Goal: Information Seeking & Learning: Learn about a topic

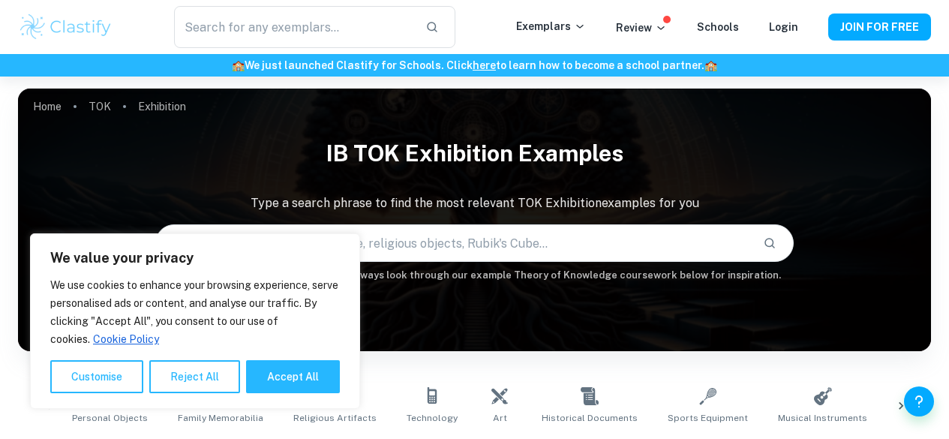
scroll to position [432, 0]
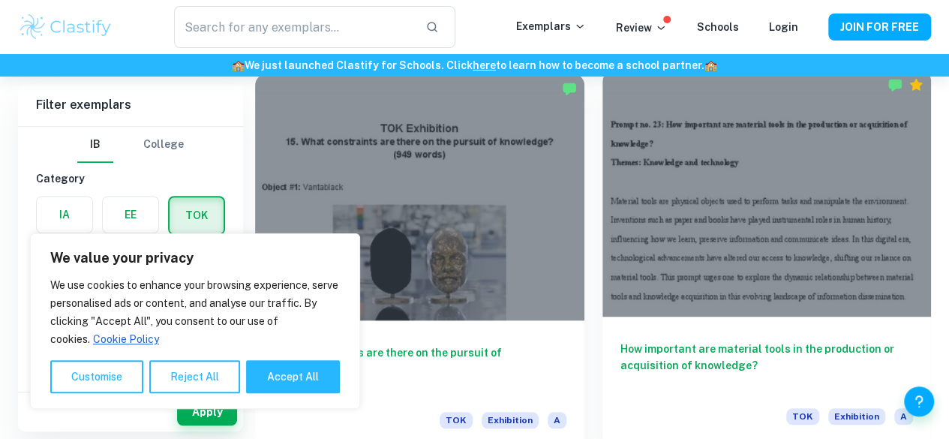
click at [603, 156] on div at bounding box center [767, 193] width 329 height 247
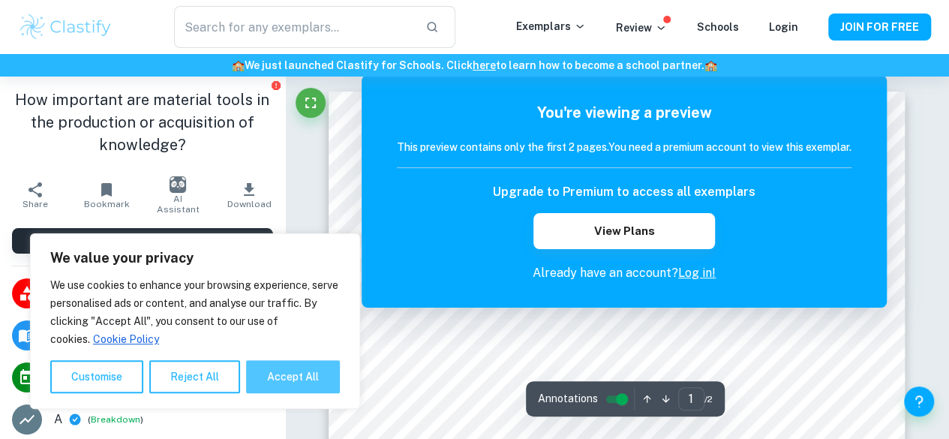
click at [280, 377] on button "Accept All" at bounding box center [293, 376] width 94 height 33
checkbox input "true"
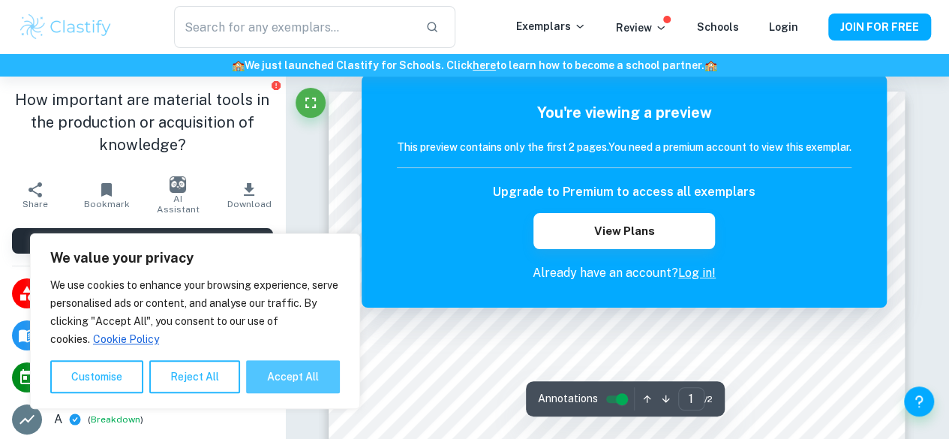
checkbox input "true"
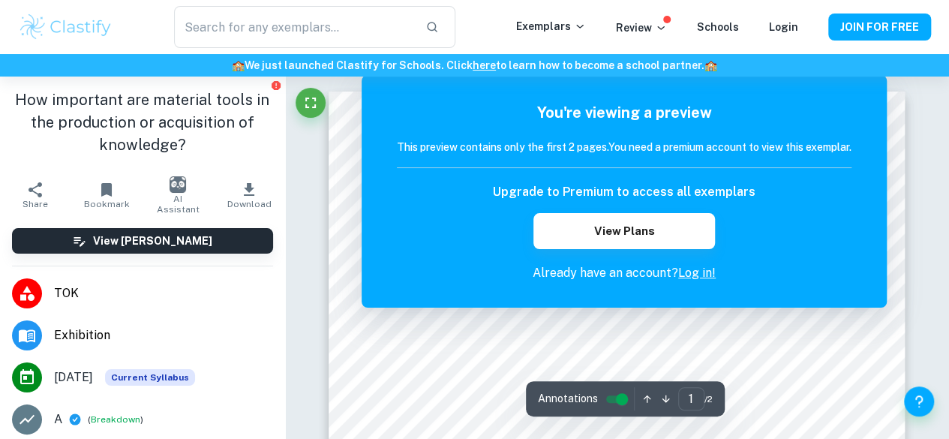
click at [696, 275] on link "Log in!" at bounding box center [697, 273] width 38 height 14
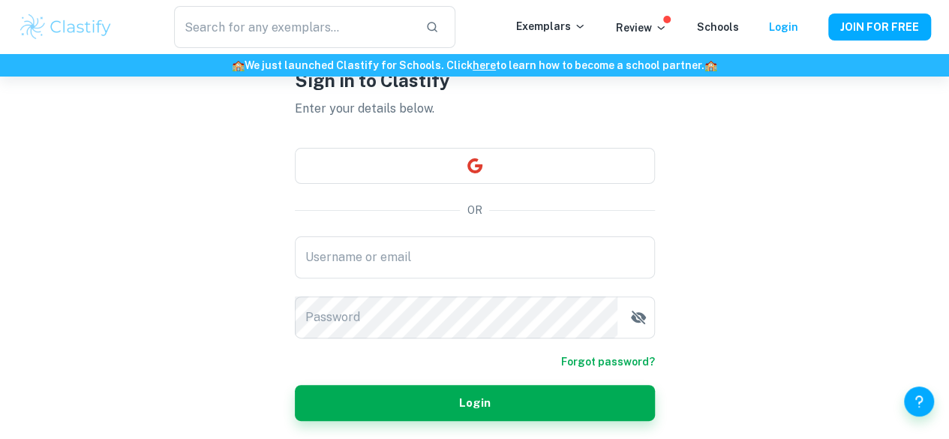
scroll to position [88, 0]
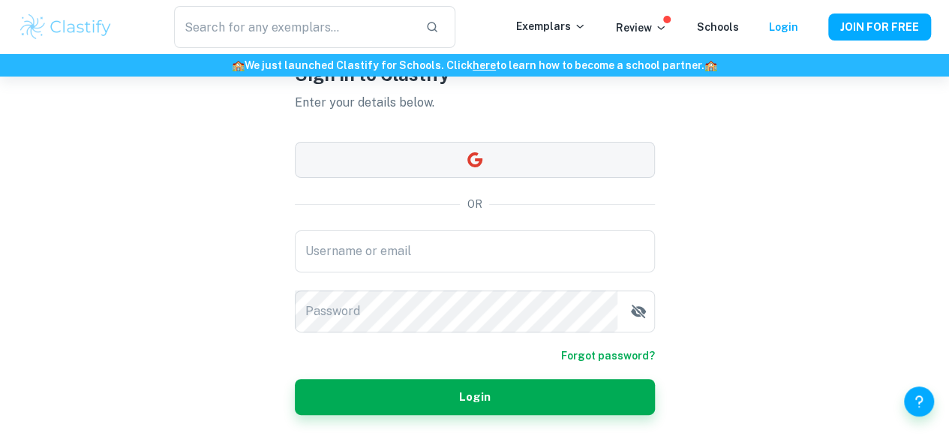
click at [483, 164] on icon "button" at bounding box center [475, 160] width 18 height 18
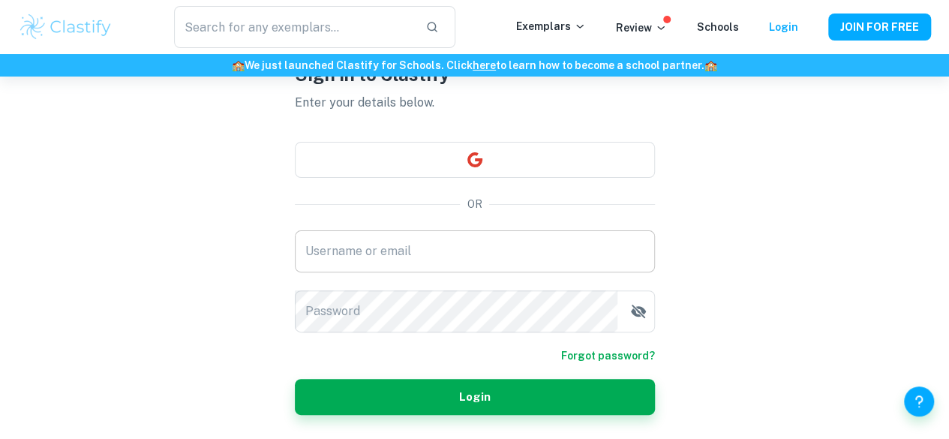
scroll to position [135, 0]
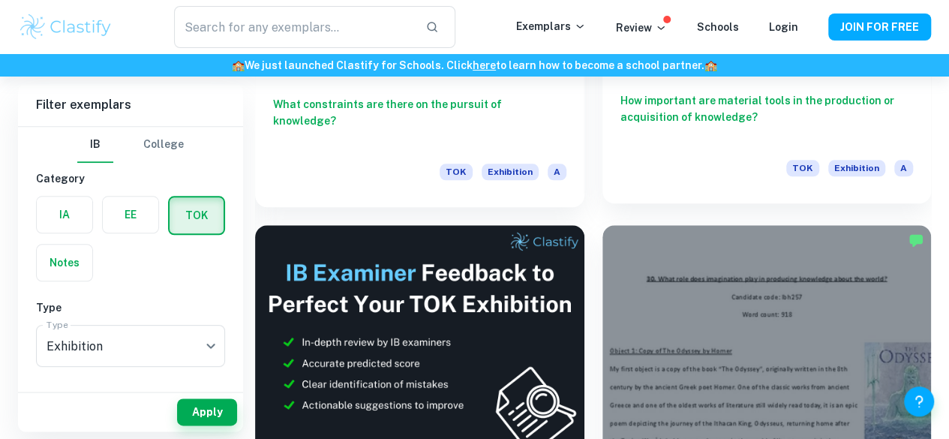
scroll to position [718, 0]
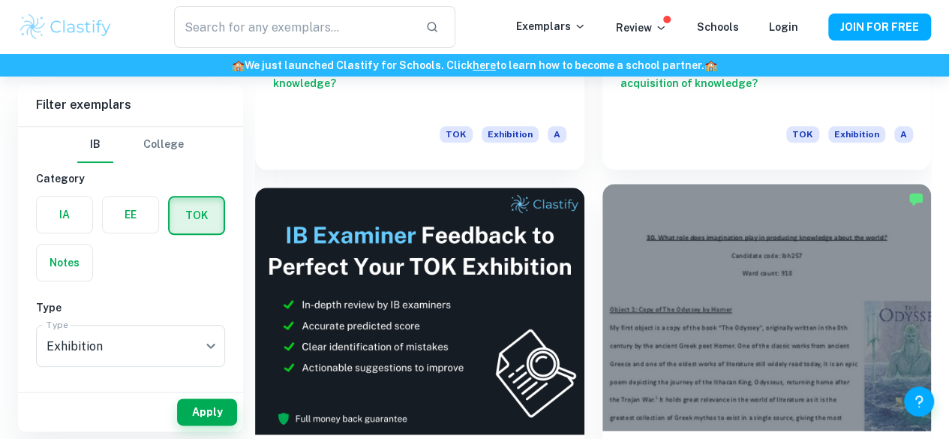
click at [603, 184] on div at bounding box center [767, 307] width 329 height 247
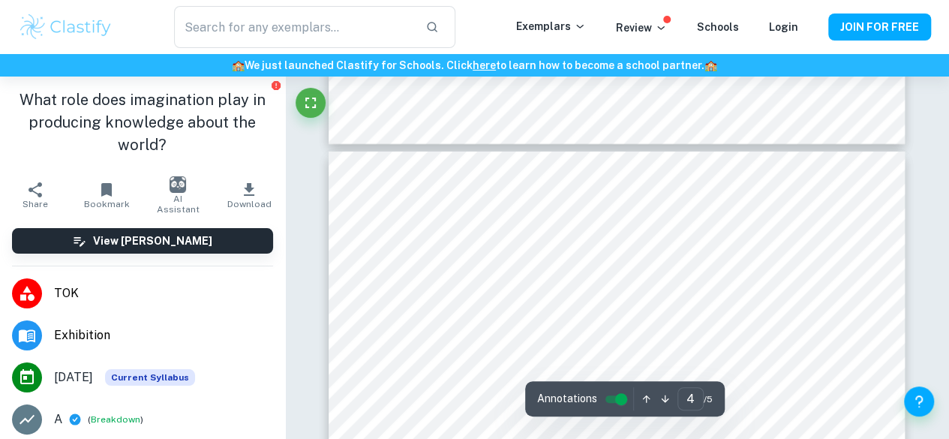
type input "3"
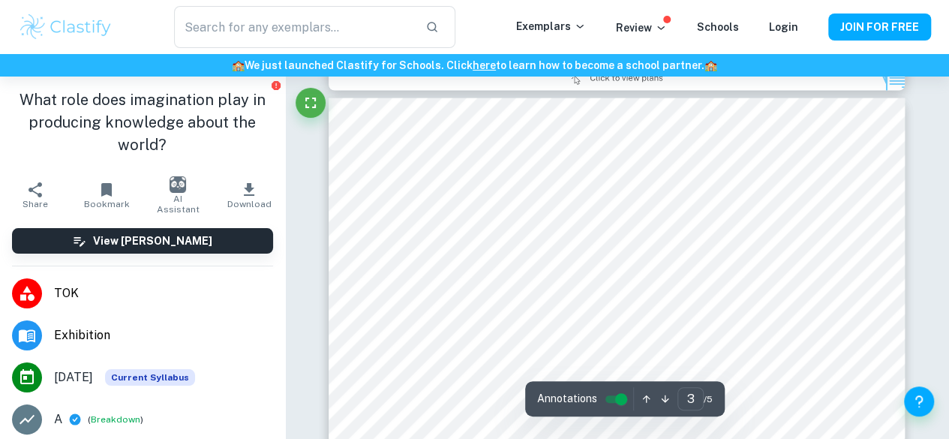
scroll to position [1635, 0]
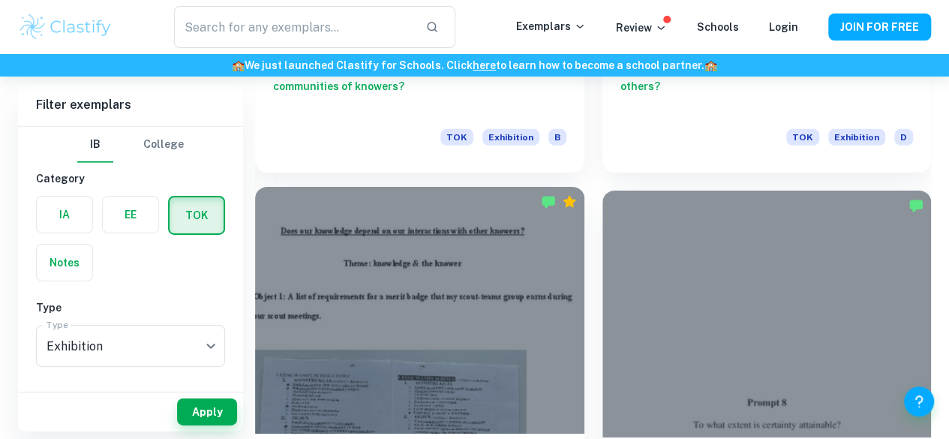
scroll to position [2300, 0]
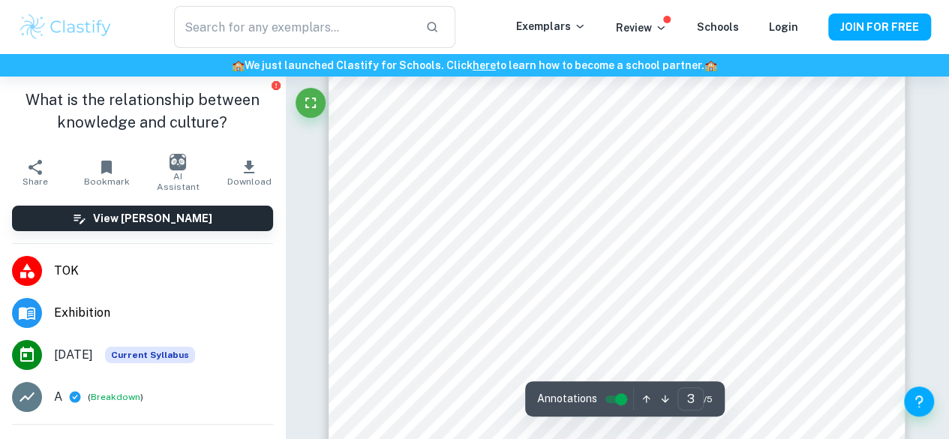
scroll to position [1816, 0]
type input "2"
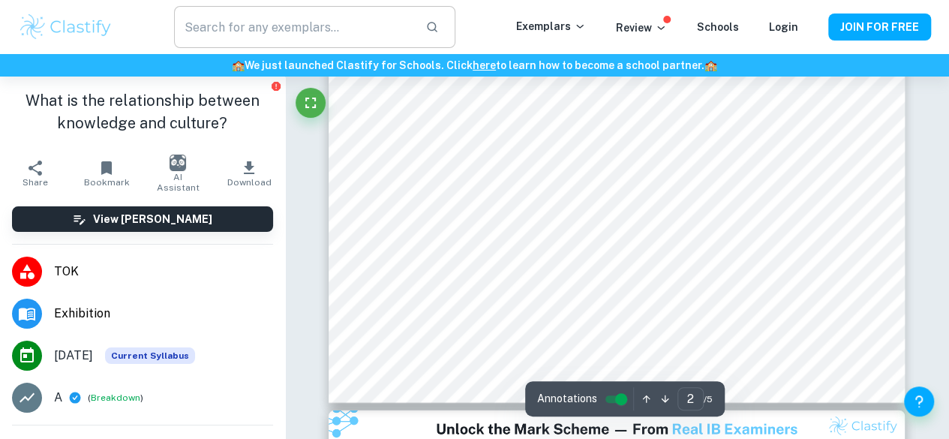
scroll to position [1400, 0]
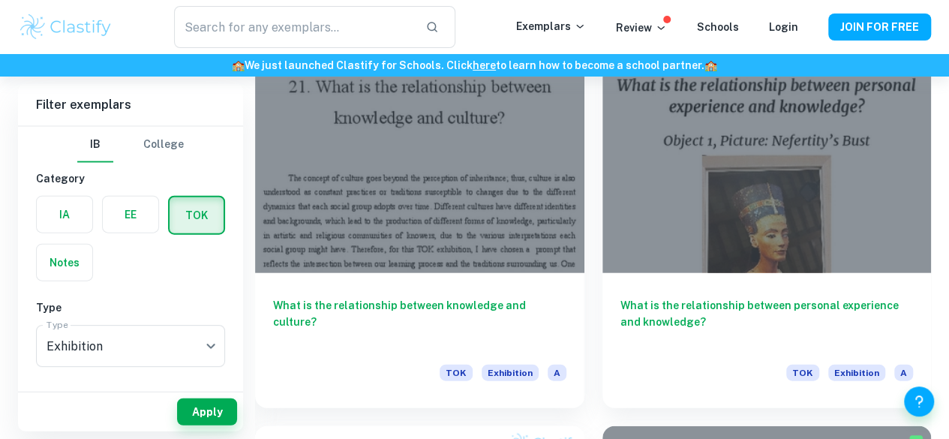
scroll to position [4479, 0]
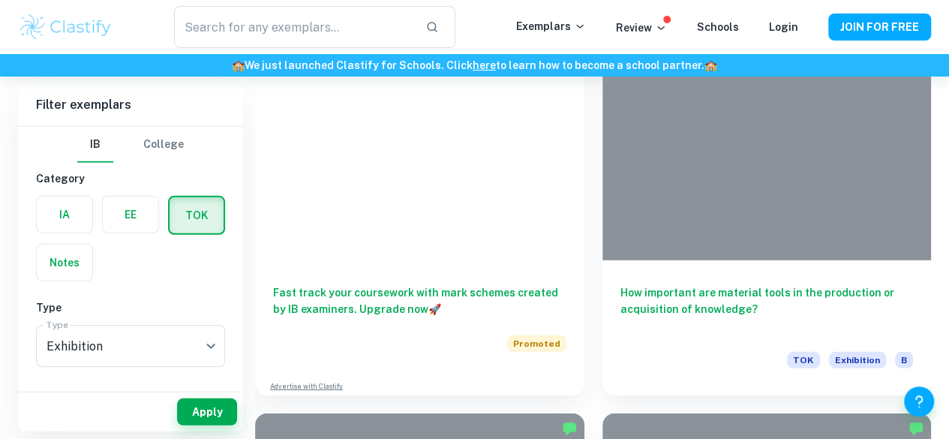
scroll to position [4896, 0]
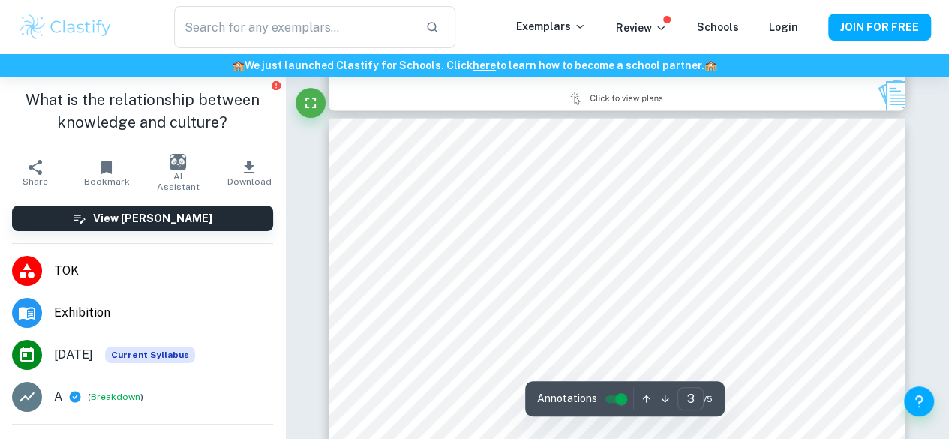
scroll to position [1667, 0]
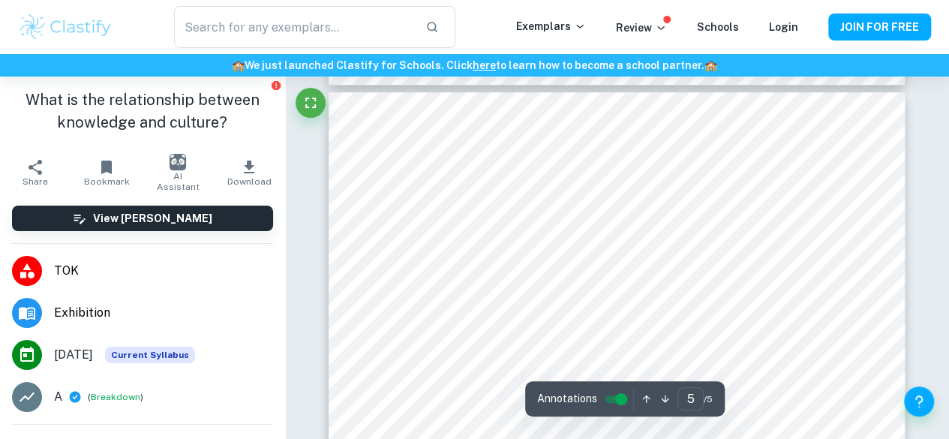
type input "4"
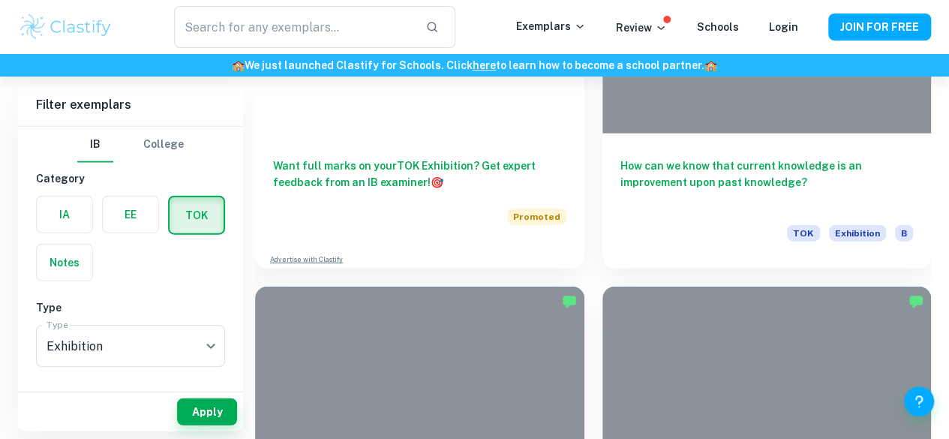
scroll to position [7394, 0]
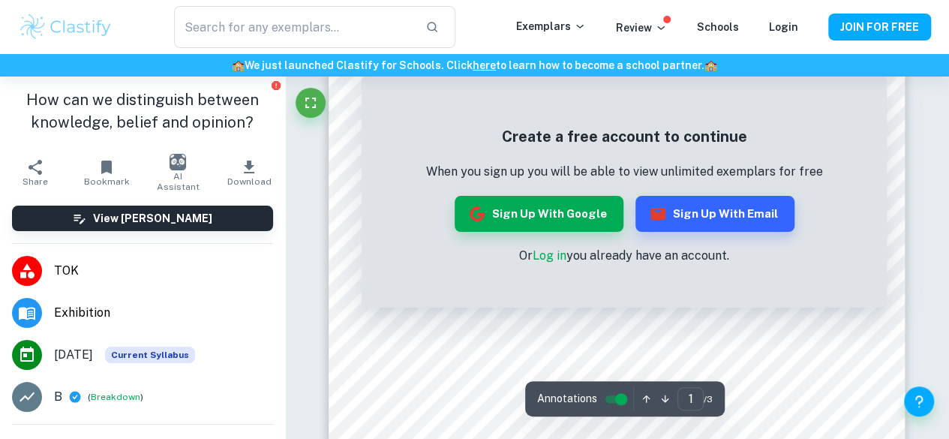
scroll to position [427, 0]
click at [468, 373] on div at bounding box center [617, 378] width 440 height 14
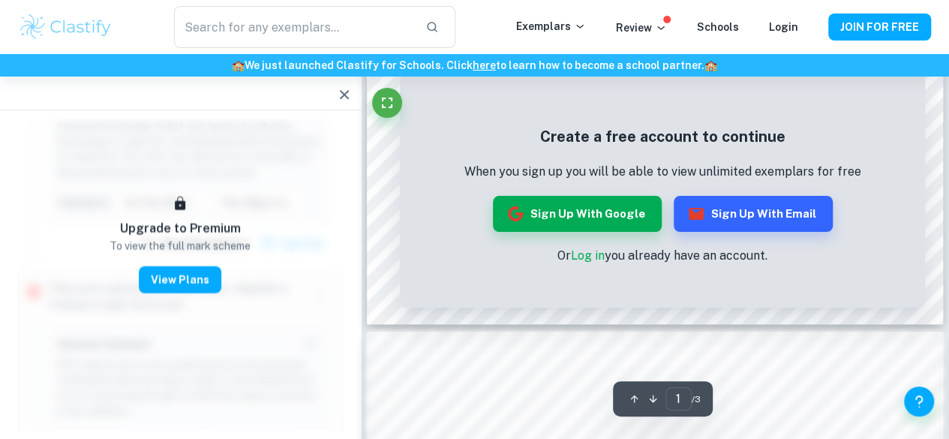
scroll to position [583, 0]
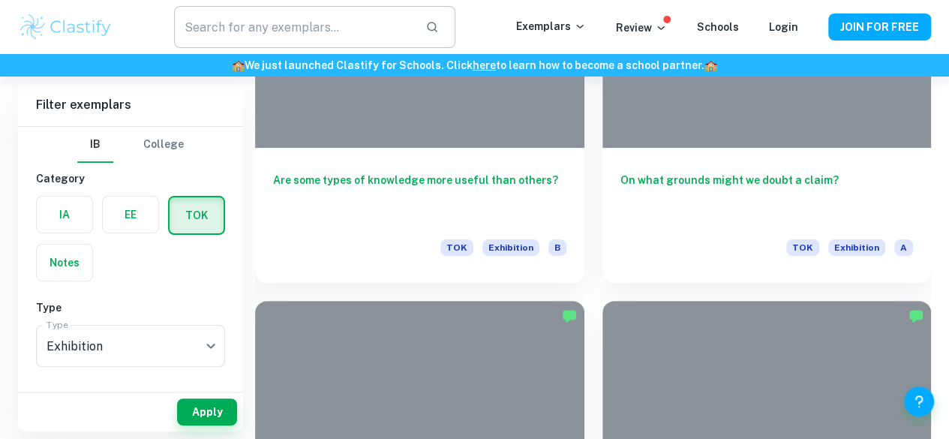
scroll to position [5811, 0]
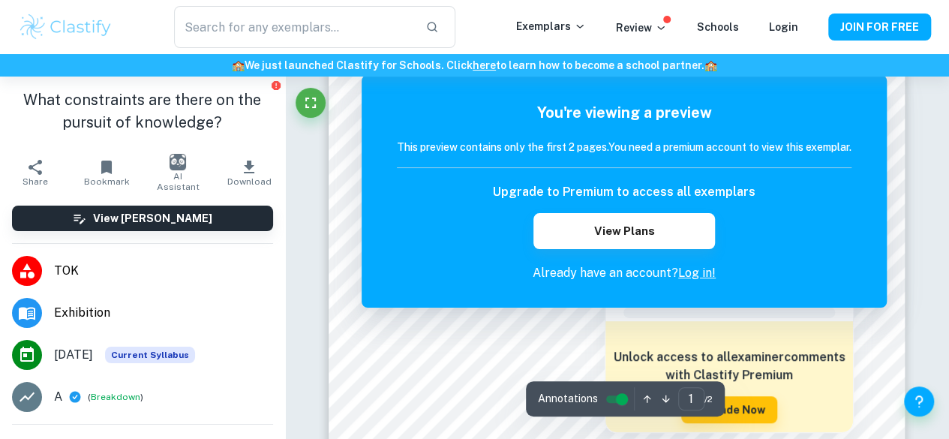
scroll to position [278, 0]
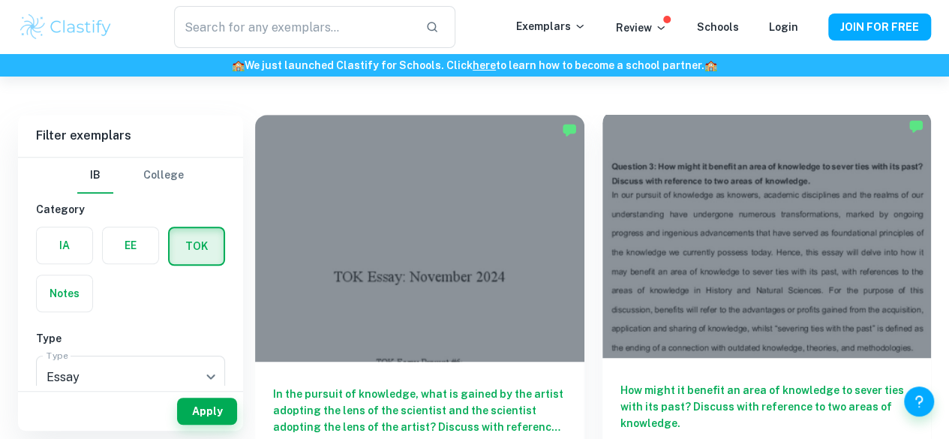
scroll to position [390, 0]
click at [603, 187] on div at bounding box center [767, 235] width 329 height 247
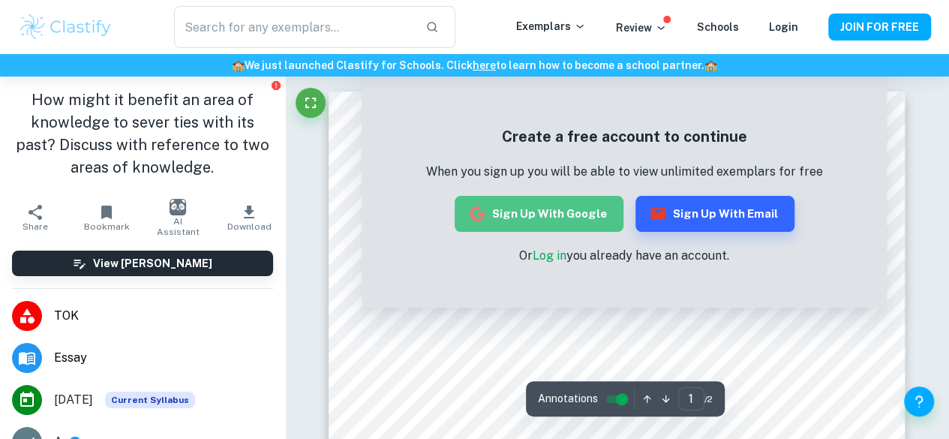
click at [585, 207] on button "Sign up with Google" at bounding box center [539, 214] width 169 height 36
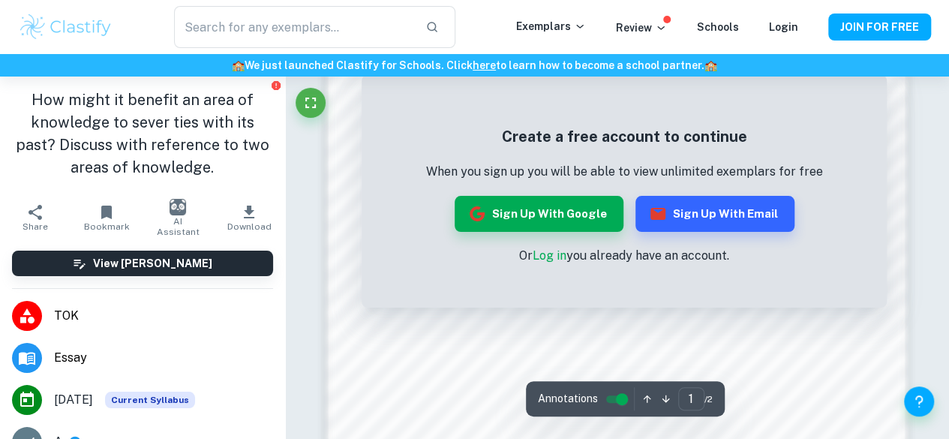
scroll to position [854, 0]
click at [544, 256] on link "Log in" at bounding box center [550, 255] width 34 height 14
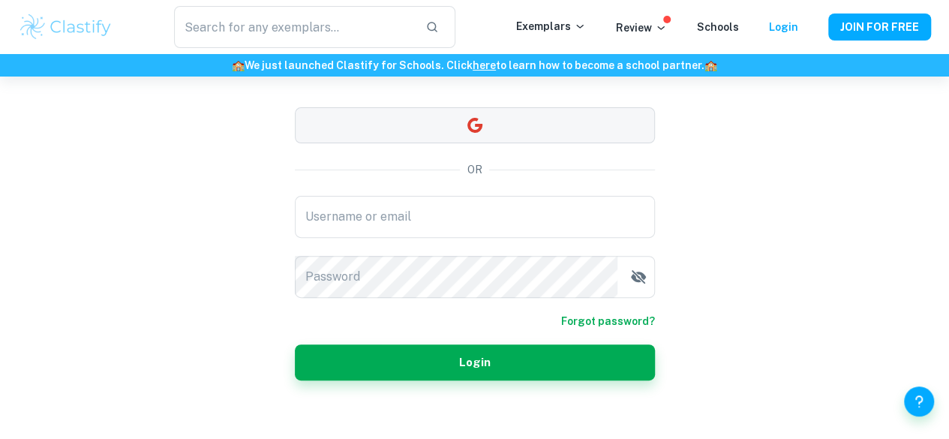
scroll to position [135, 0]
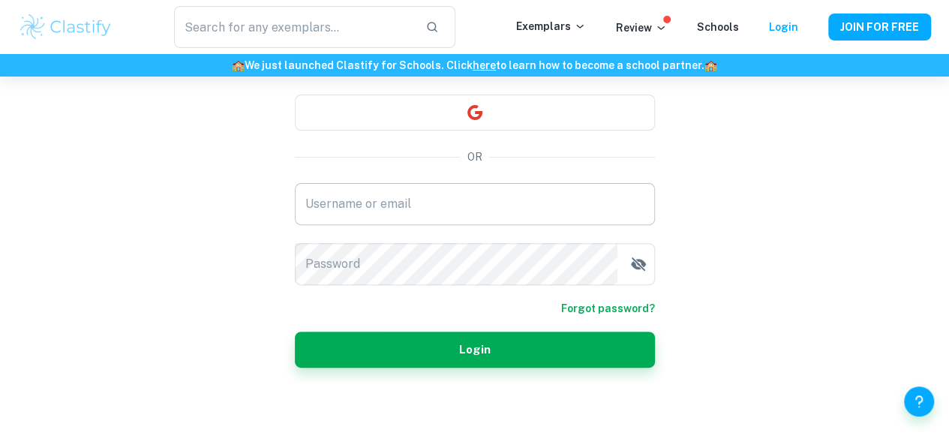
click at [441, 218] on input "Username or email" at bounding box center [475, 204] width 360 height 42
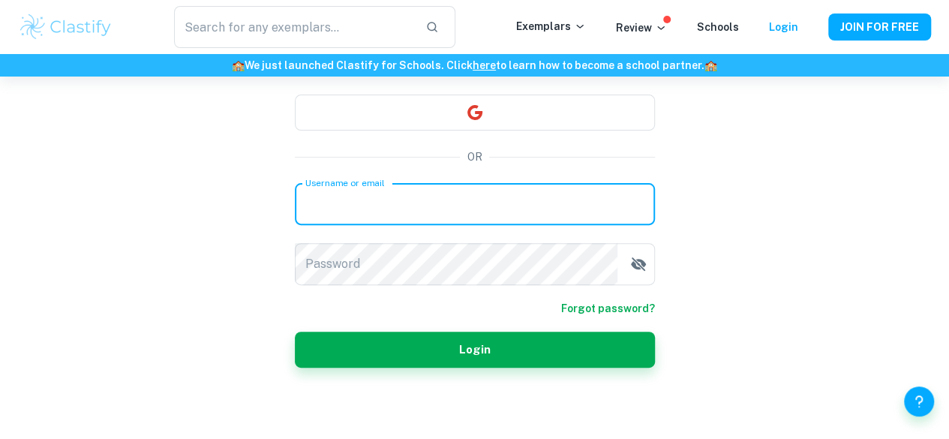
type input "kiship2@kgv.hk"
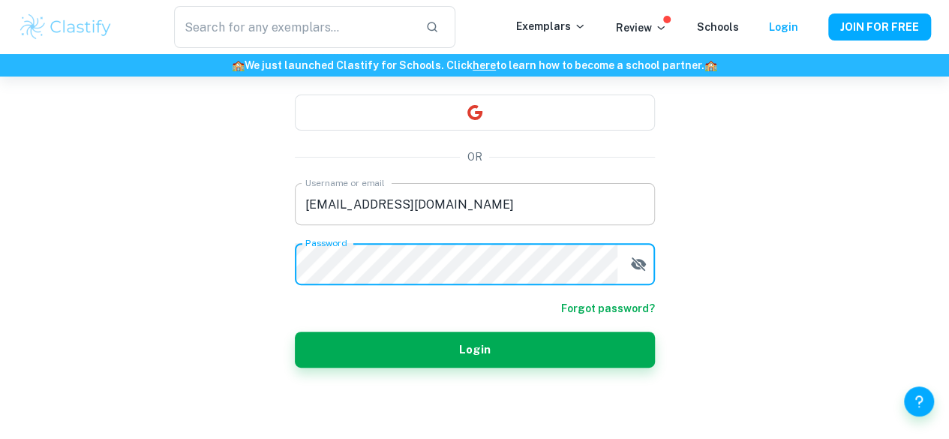
click at [295, 332] on button "Login" at bounding box center [475, 350] width 360 height 36
